Goal: Check status: Check status

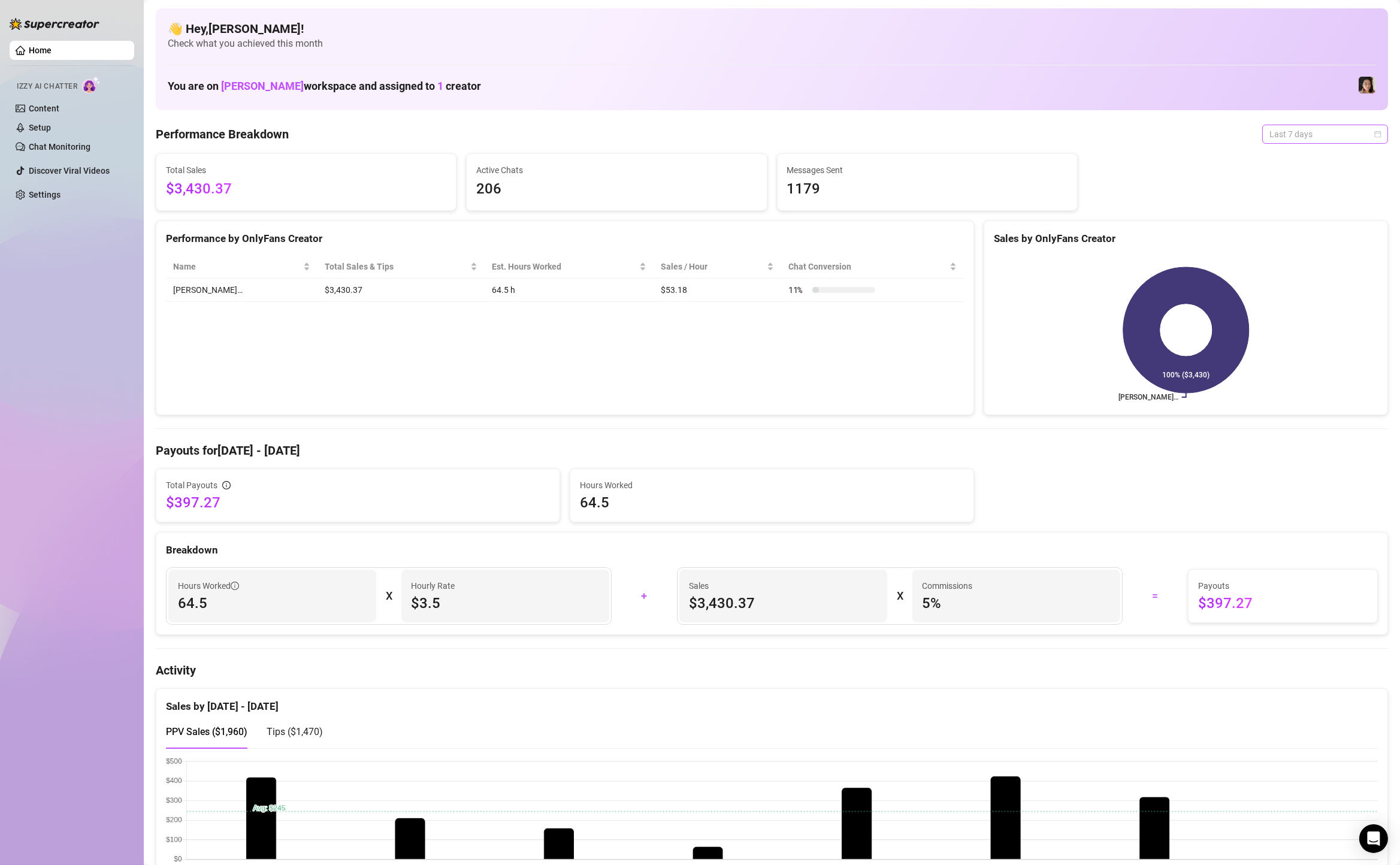
click at [1297, 139] on span "Last 7 days" at bounding box center [1324, 134] width 111 height 18
click at [1311, 241] on div "Custom date" at bounding box center [1325, 234] width 107 height 13
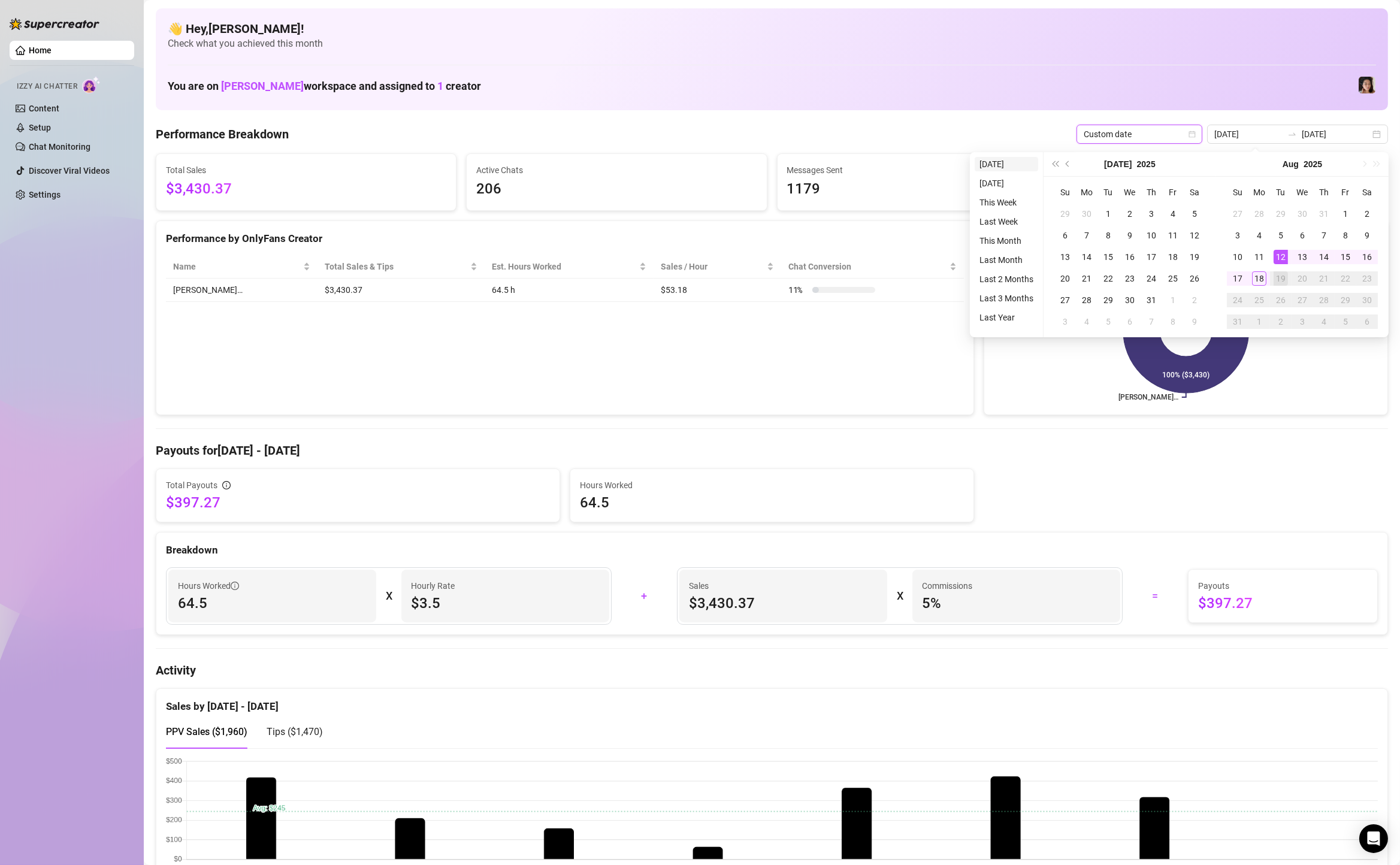
type input "[DATE]"
click at [980, 164] on li "[DATE]" at bounding box center [1006, 164] width 64 height 14
type input "[DATE]"
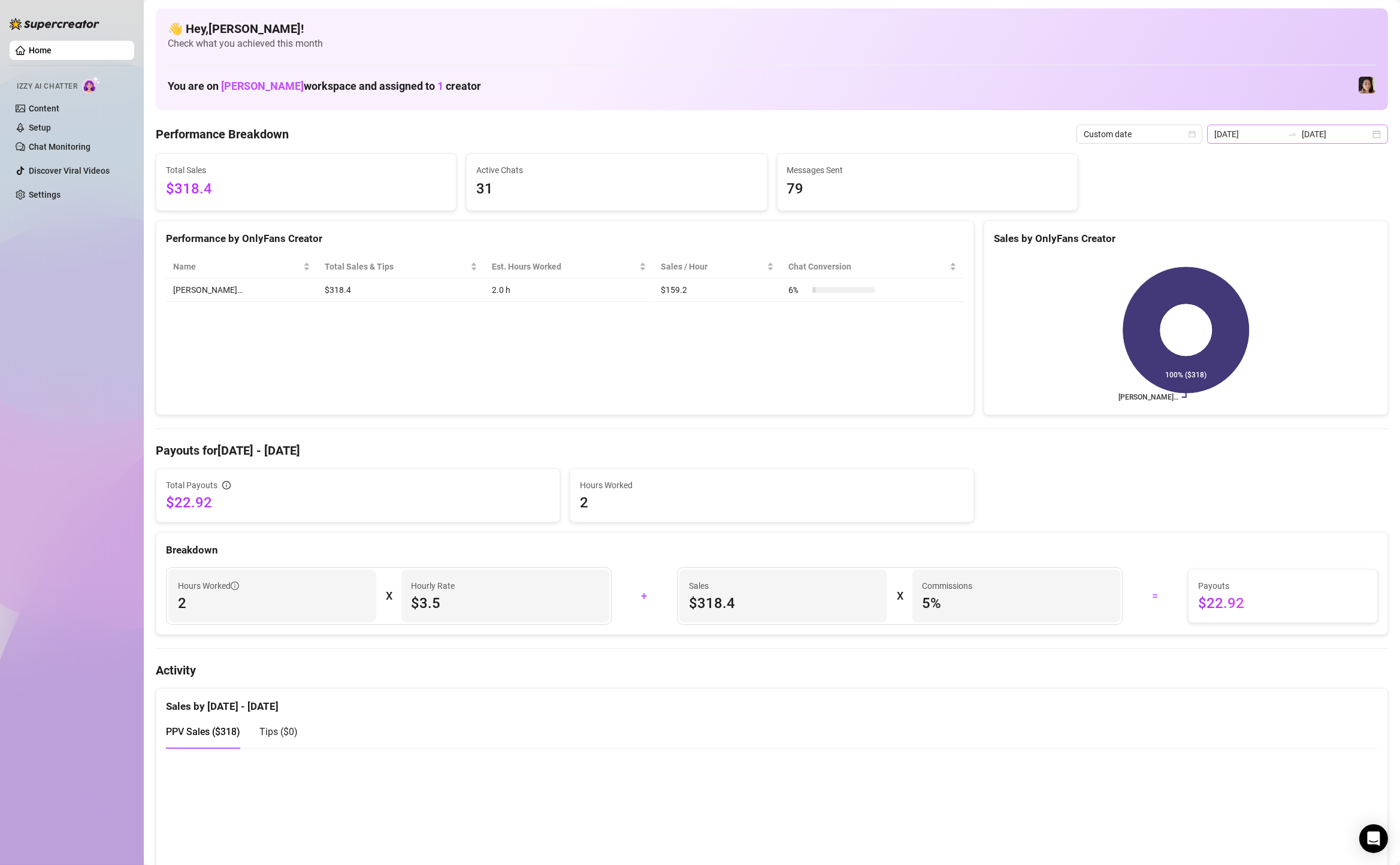
click at [1377, 140] on div "[DATE] [DATE]" at bounding box center [1297, 134] width 181 height 19
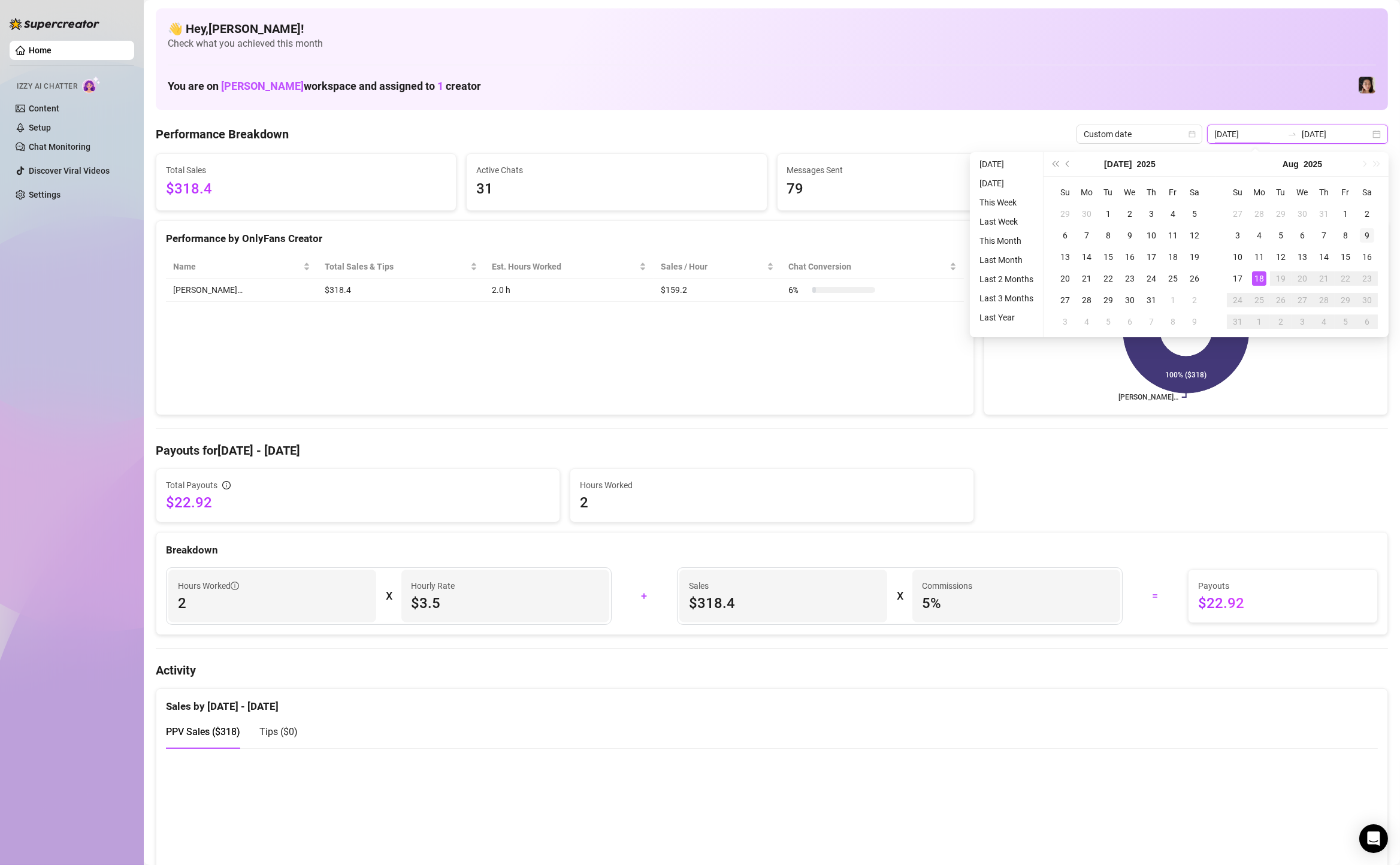
type input "[DATE]"
click at [1369, 245] on td "9" at bounding box center [1367, 236] width 22 height 22
type input "[DATE]"
click at [1369, 250] on div "16" at bounding box center [1367, 257] width 14 height 14
type input "[DATE]"
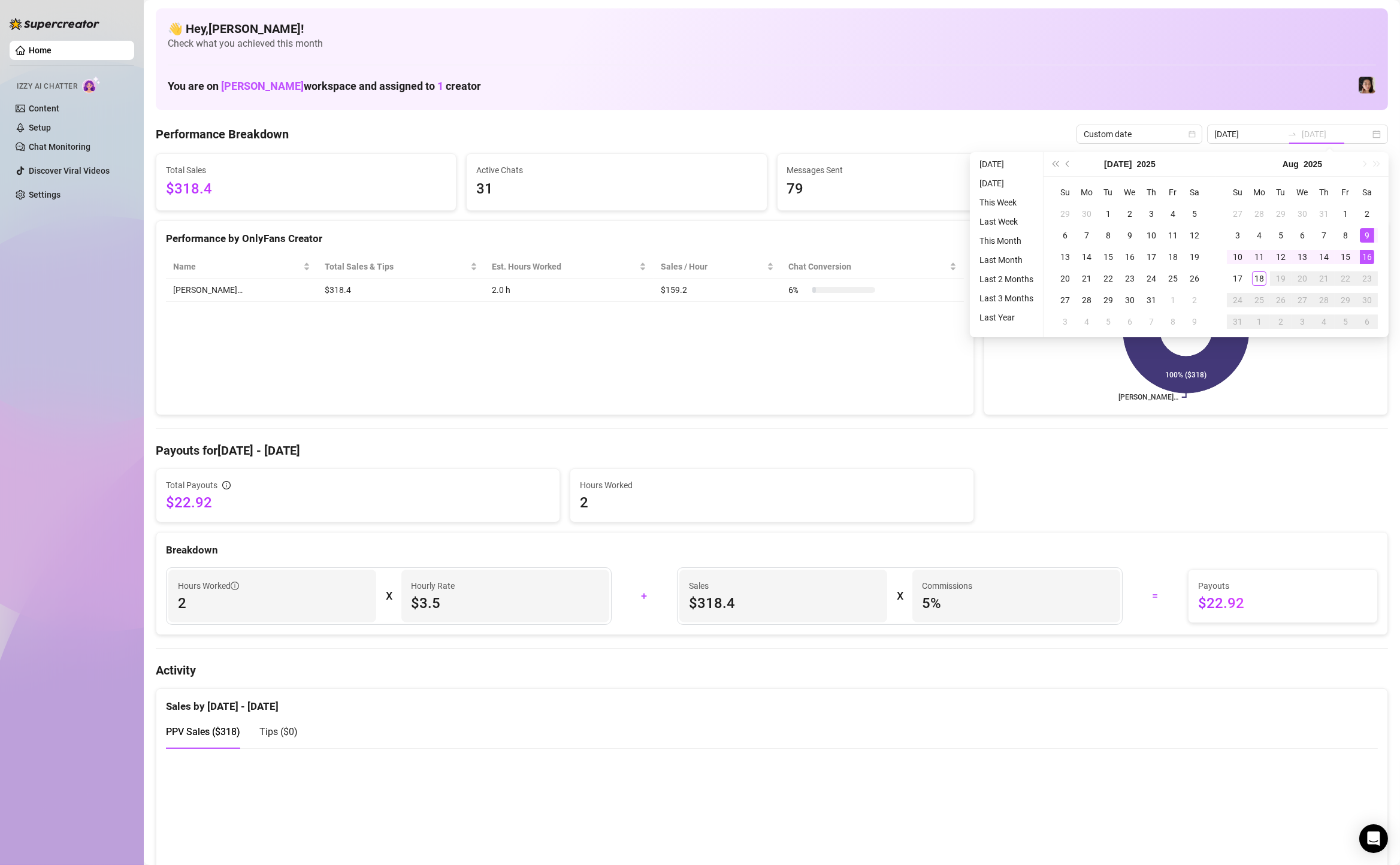
type input "[DATE]"
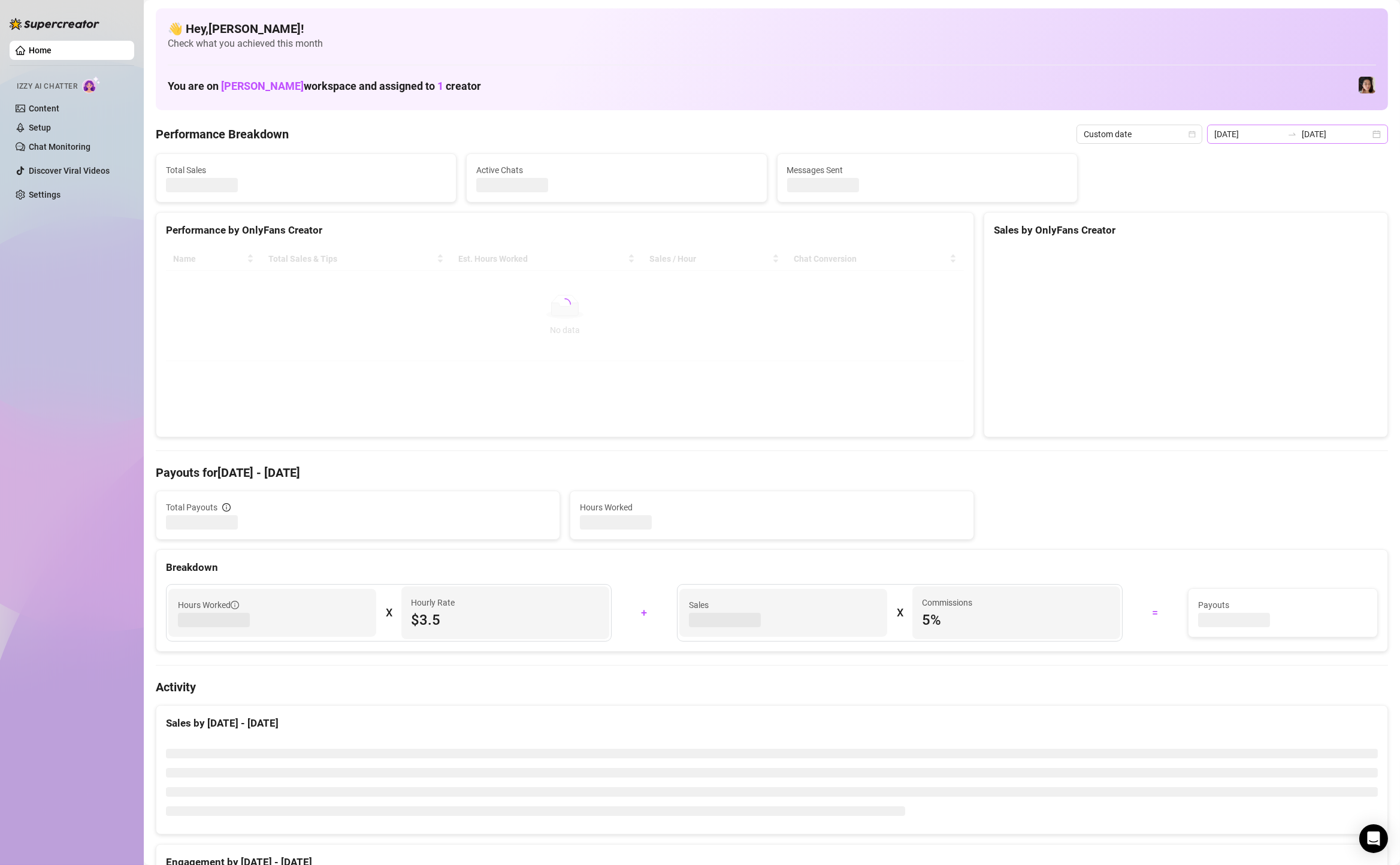
click at [1375, 133] on div "[DATE] [DATE]" at bounding box center [1297, 134] width 181 height 19
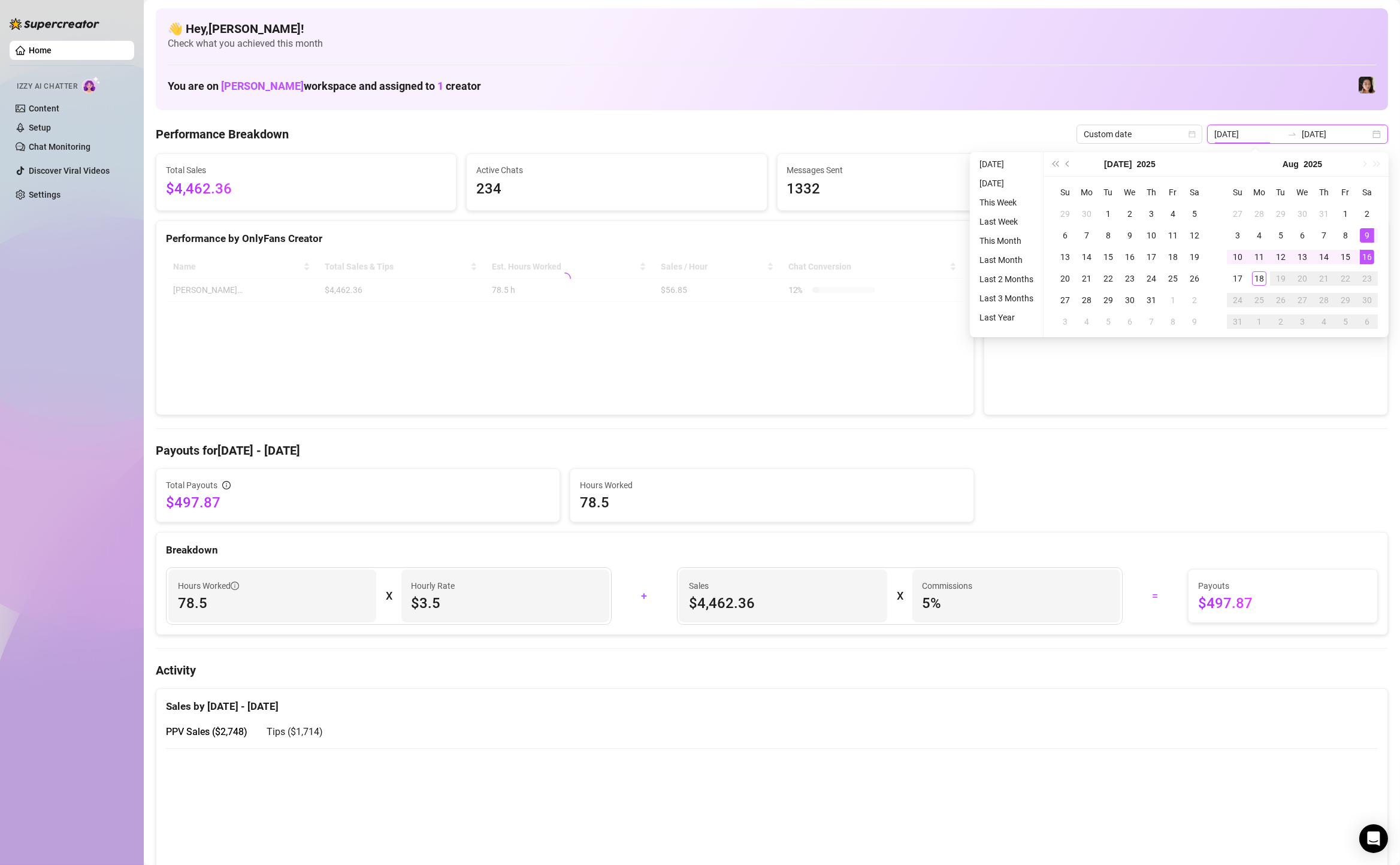
type input "[DATE]"
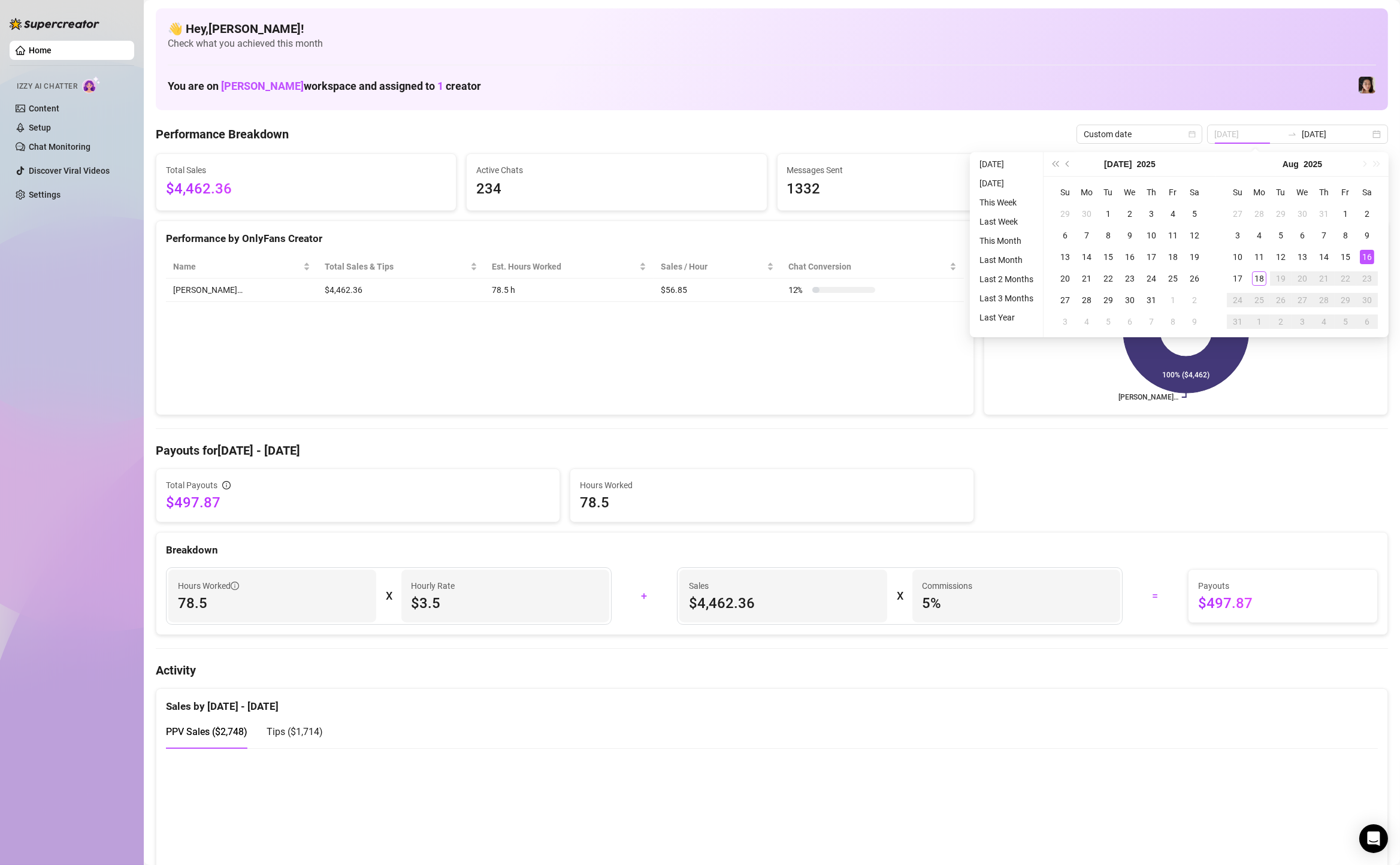
click at [1364, 257] on div "16" at bounding box center [1367, 257] width 14 height 14
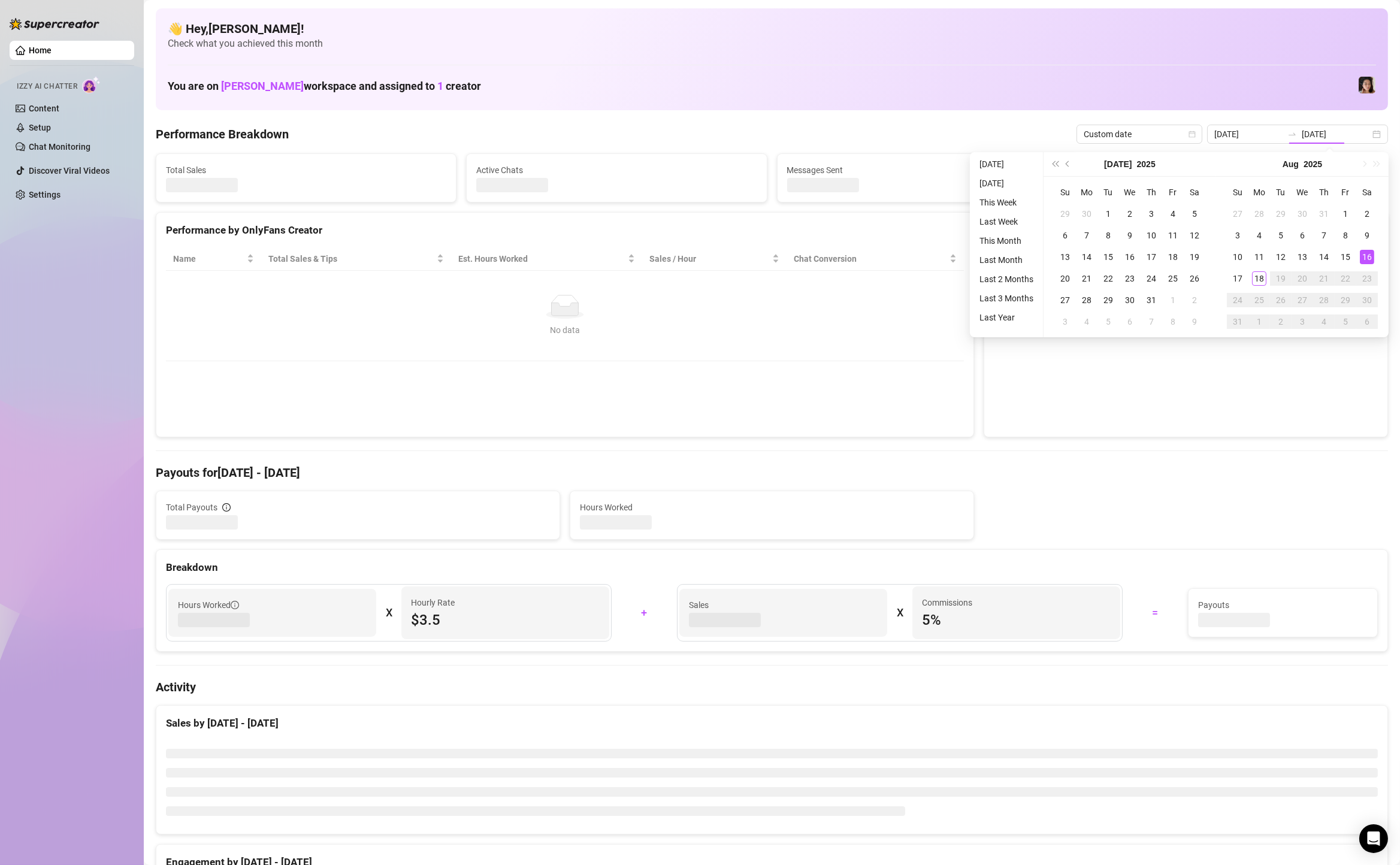
type input "[DATE]"
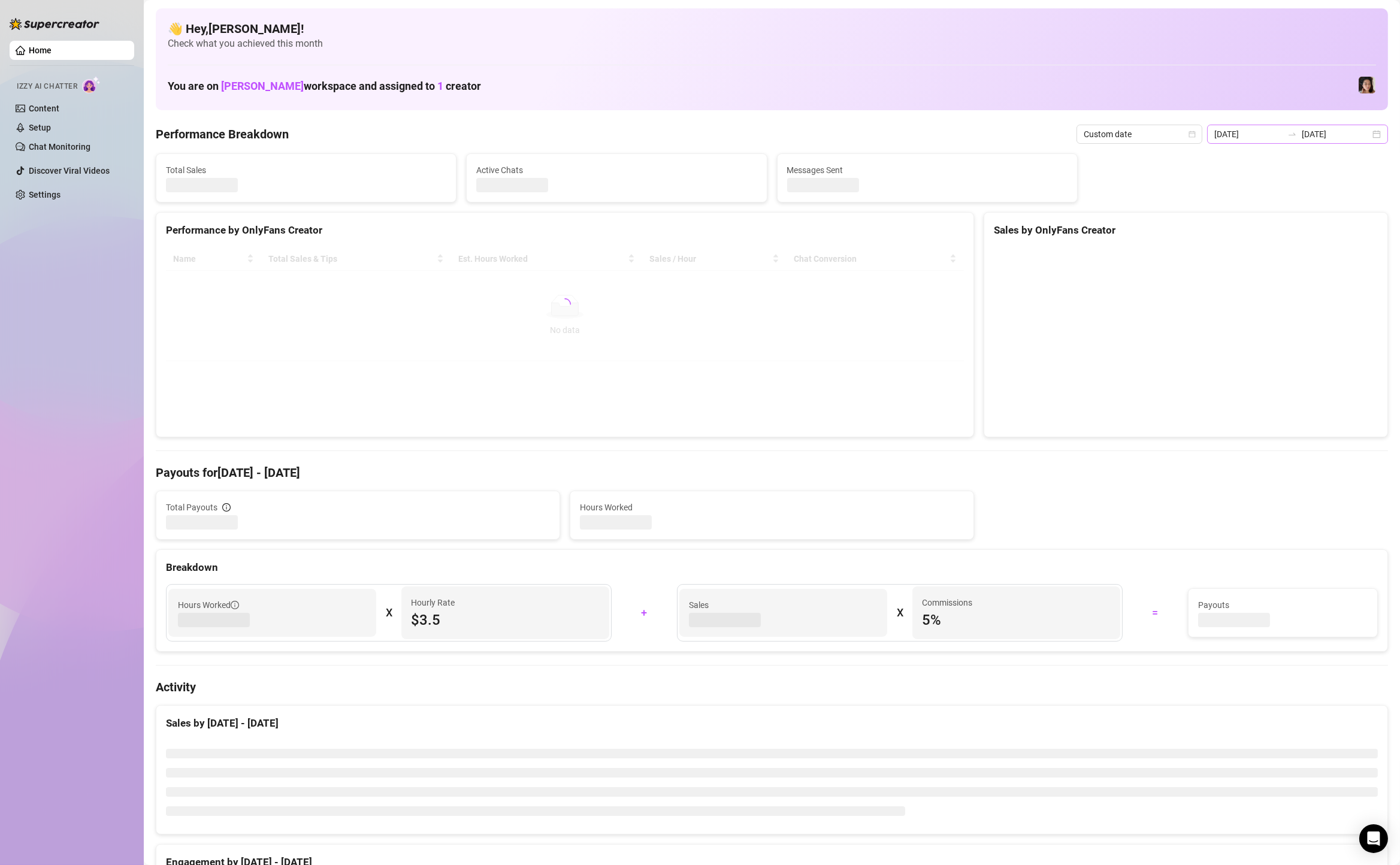
click at [1373, 133] on div "[DATE] [DATE]" at bounding box center [1297, 134] width 181 height 19
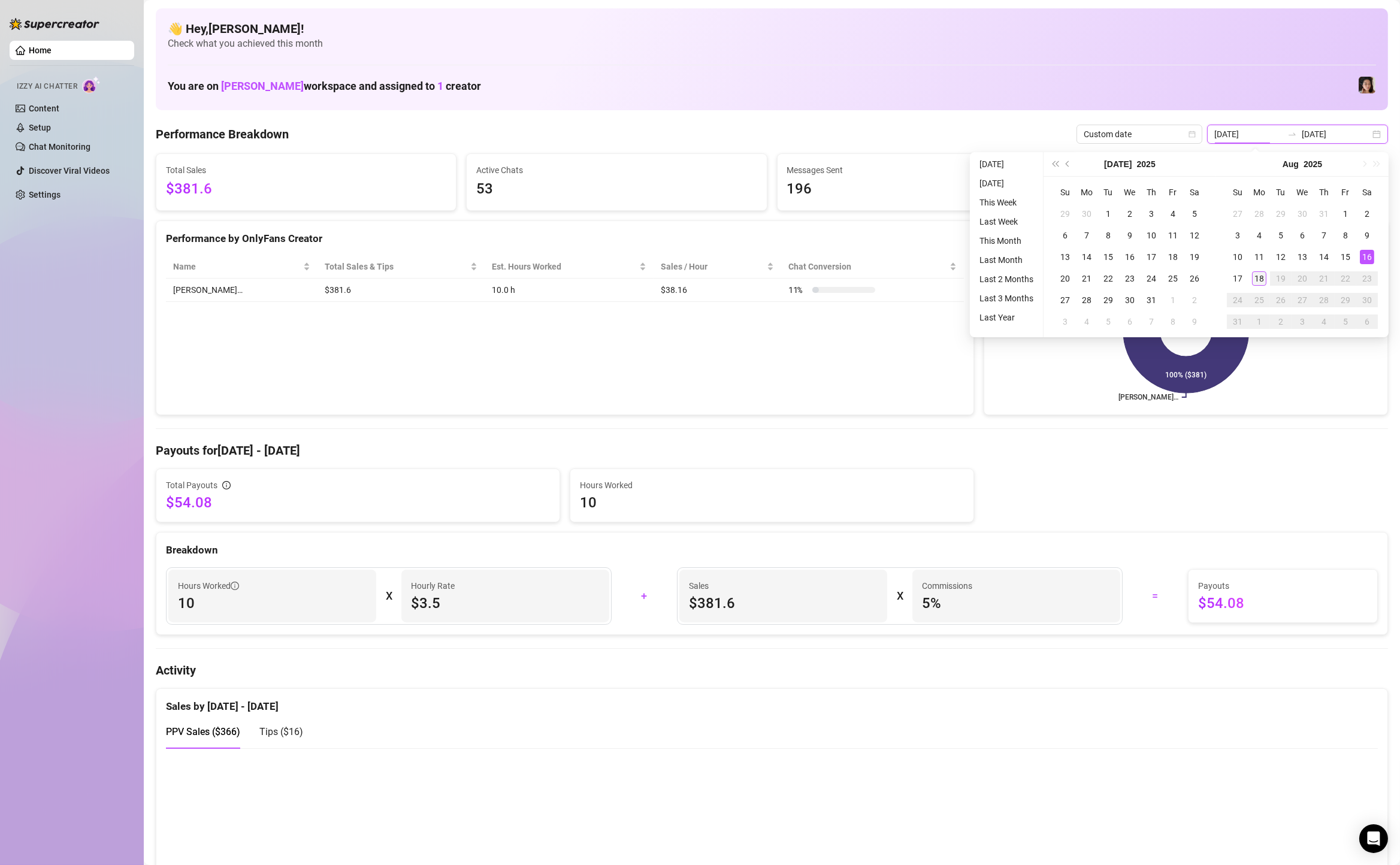
type input "[DATE]"
click at [1256, 279] on div "18" at bounding box center [1259, 278] width 14 height 14
type input "[DATE]"
click at [1362, 255] on div "16" at bounding box center [1367, 257] width 14 height 14
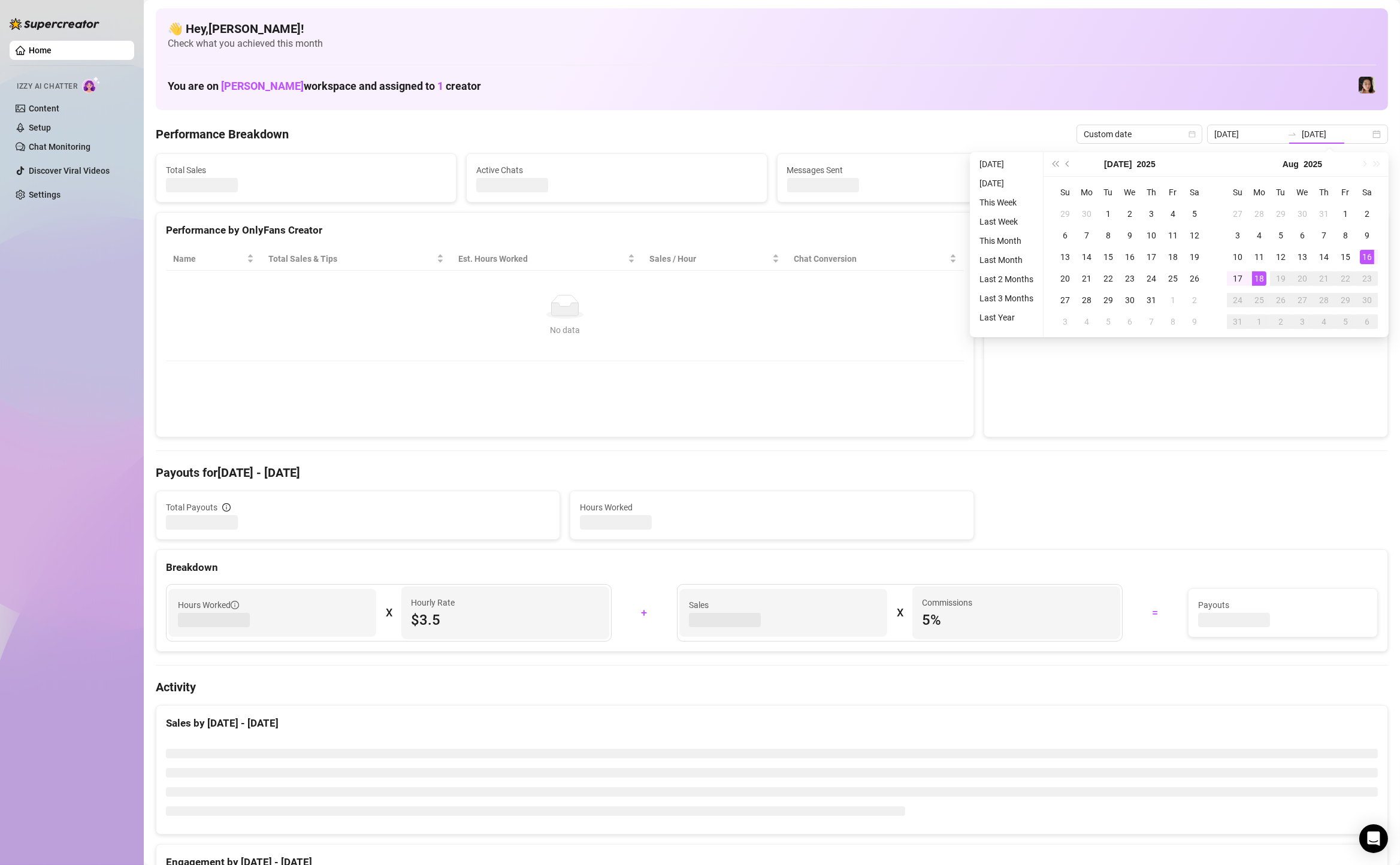
type input "[DATE]"
